Goal: Navigation & Orientation: Find specific page/section

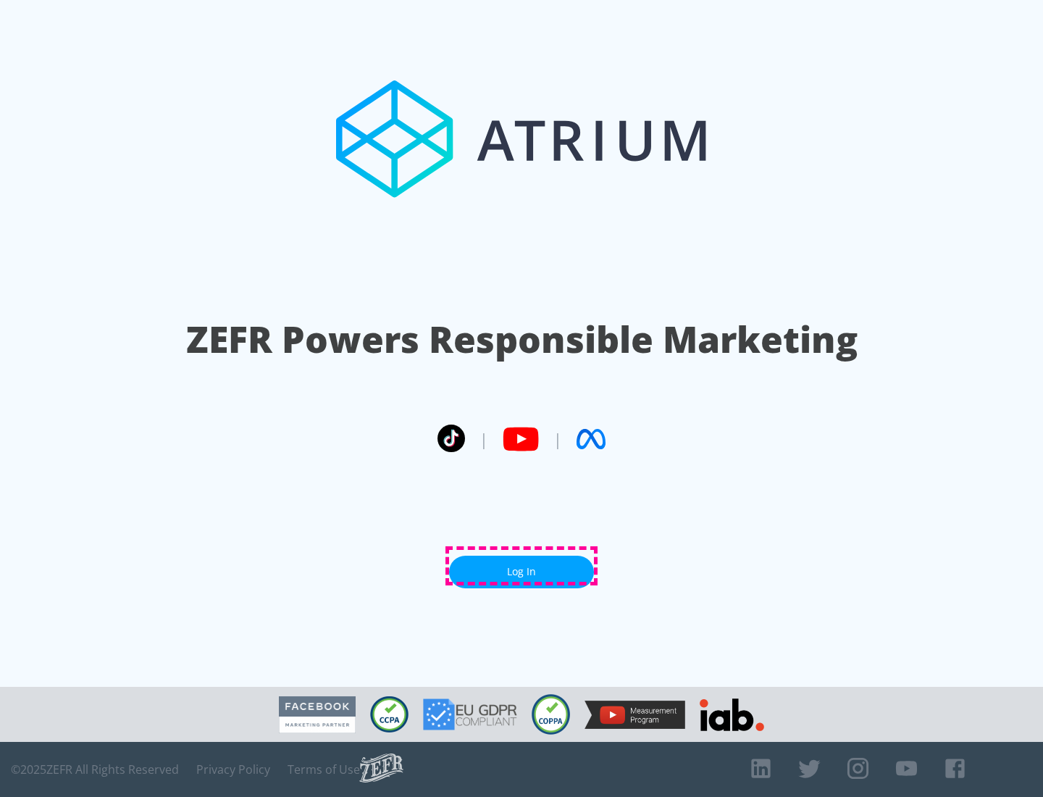
click at [522, 566] on link "Log In" at bounding box center [521, 572] width 145 height 33
